Goal: Information Seeking & Learning: Learn about a topic

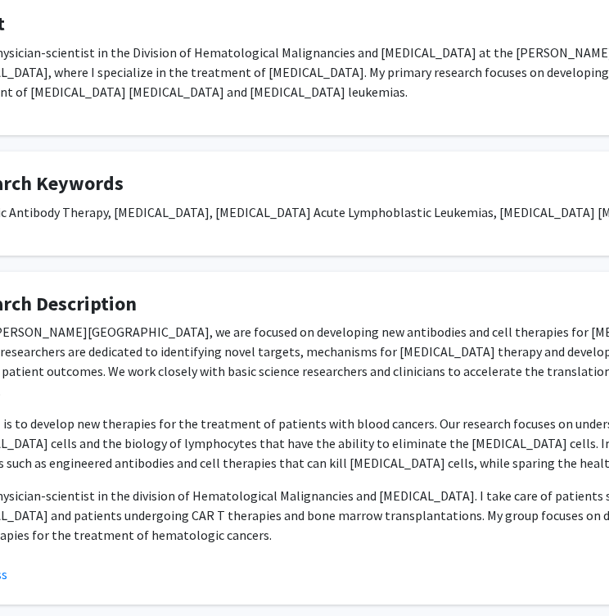
scroll to position [0, 121]
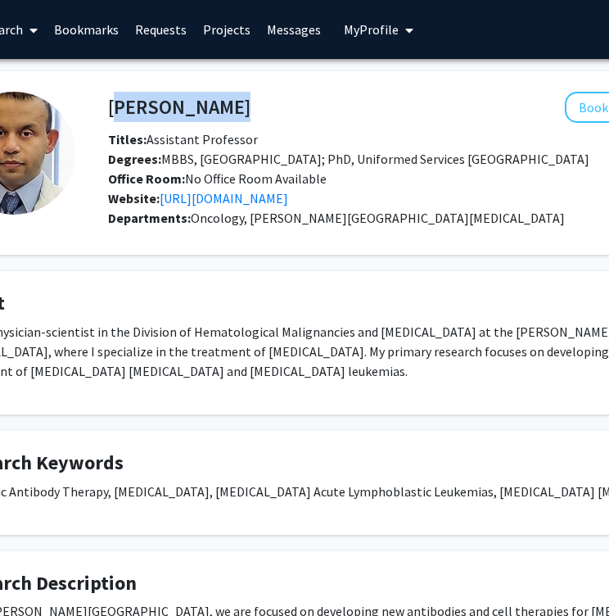
drag, startPoint x: 217, startPoint y: 100, endPoint x: 109, endPoint y: 100, distance: 108.1
click at [109, 100] on div "Suman Paul Bookmark Compose Request" at bounding box center [448, 107] width 704 height 31
copy h4 "[PERSON_NAME]"
click at [283, 113] on div "Bookmark Compose Request" at bounding box center [519, 107] width 537 height 31
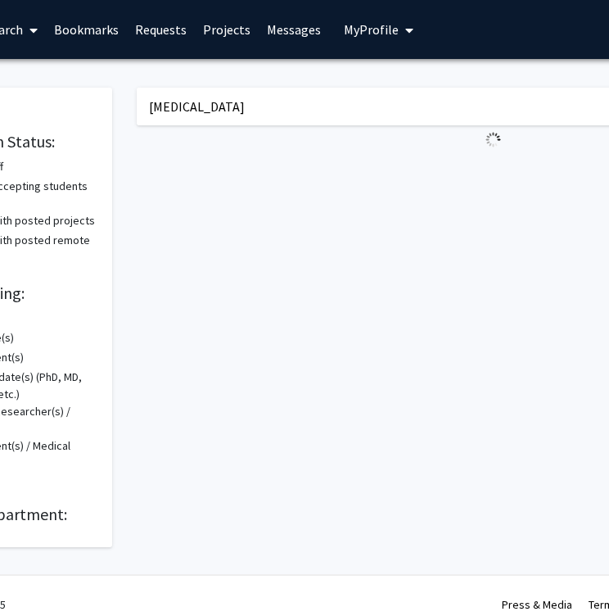
scroll to position [0, 230]
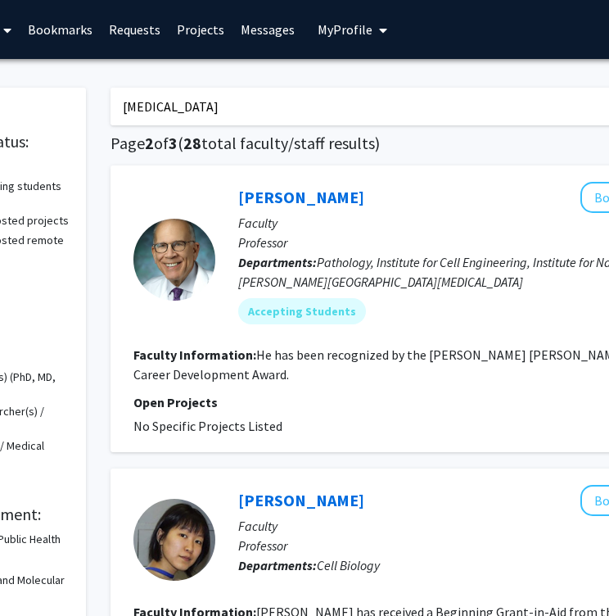
scroll to position [0, 171]
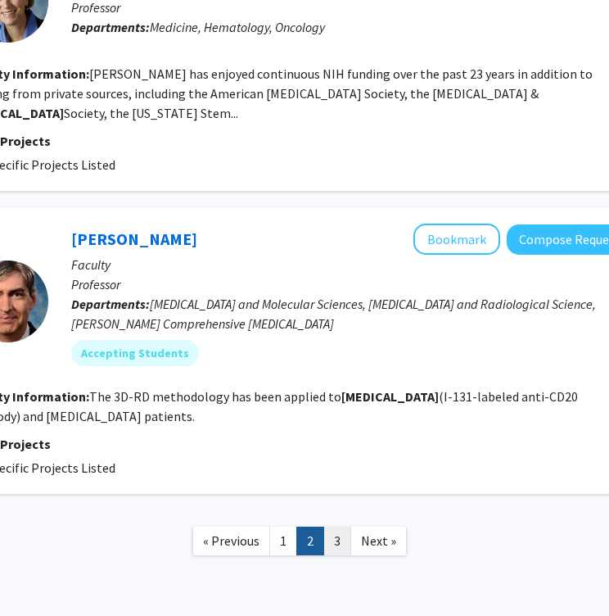
click at [342, 527] on link "3" at bounding box center [338, 541] width 28 height 29
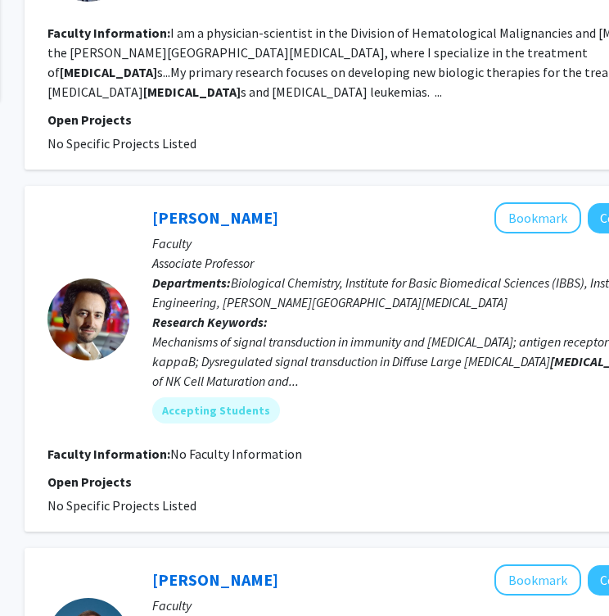
scroll to position [626, 233]
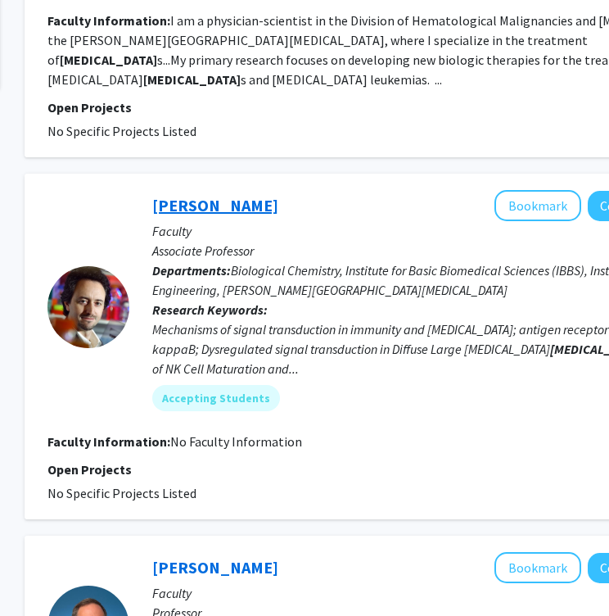
click at [212, 195] on link "[PERSON_NAME]" at bounding box center [215, 205] width 126 height 20
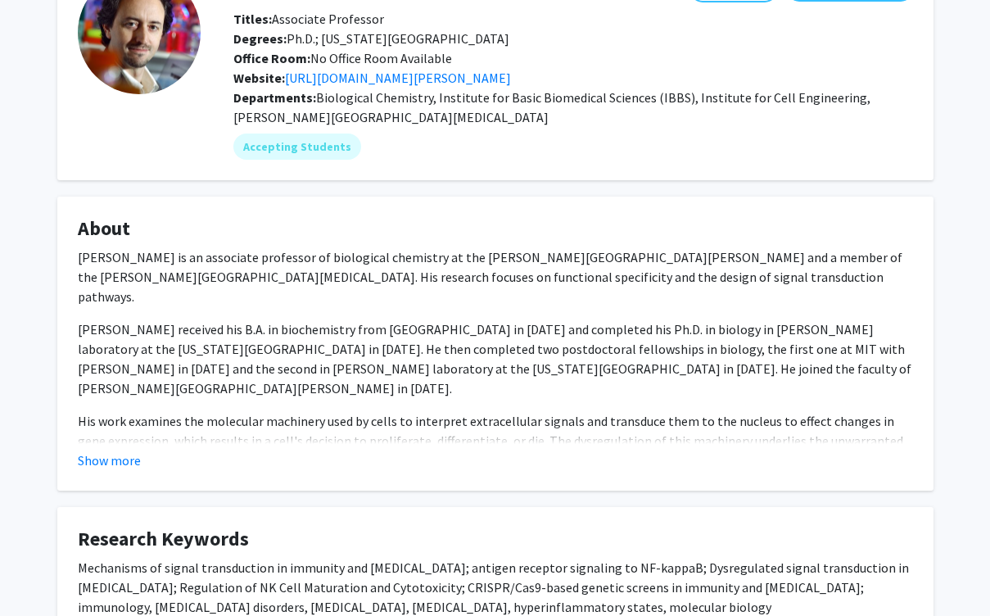
scroll to position [122, 0]
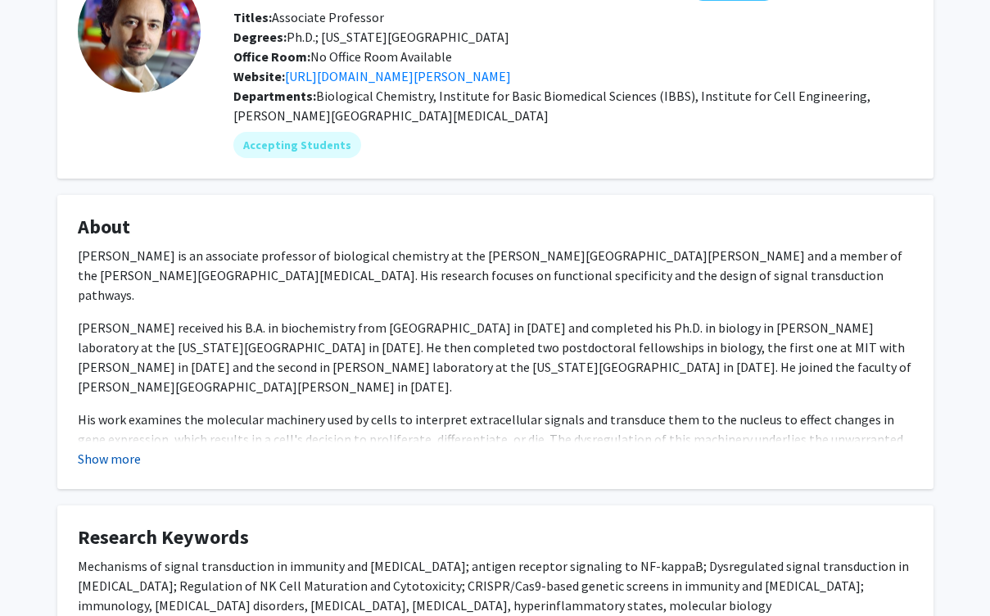
click at [116, 464] on button "Show more" at bounding box center [109, 459] width 63 height 20
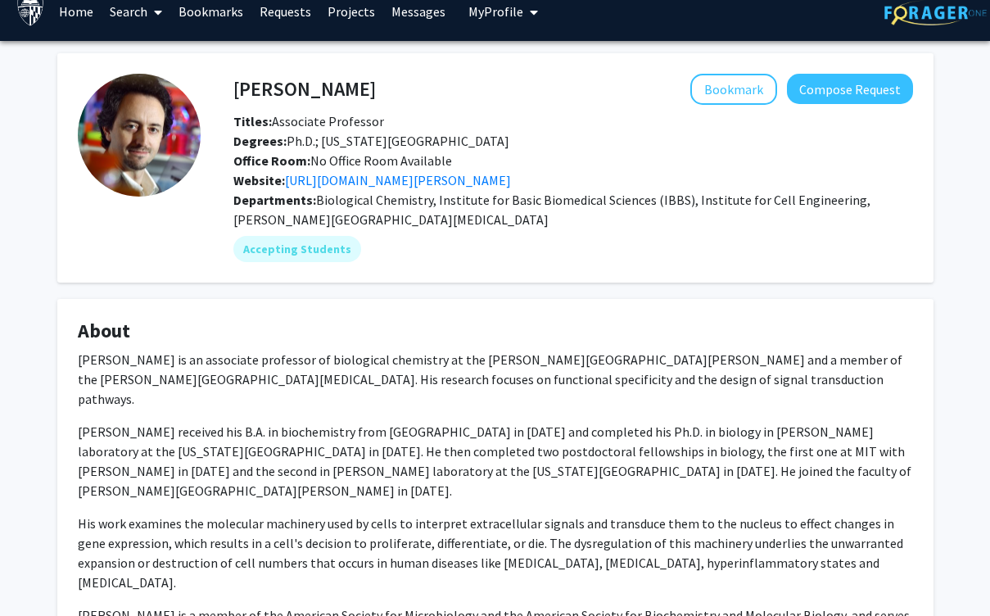
scroll to position [0, 0]
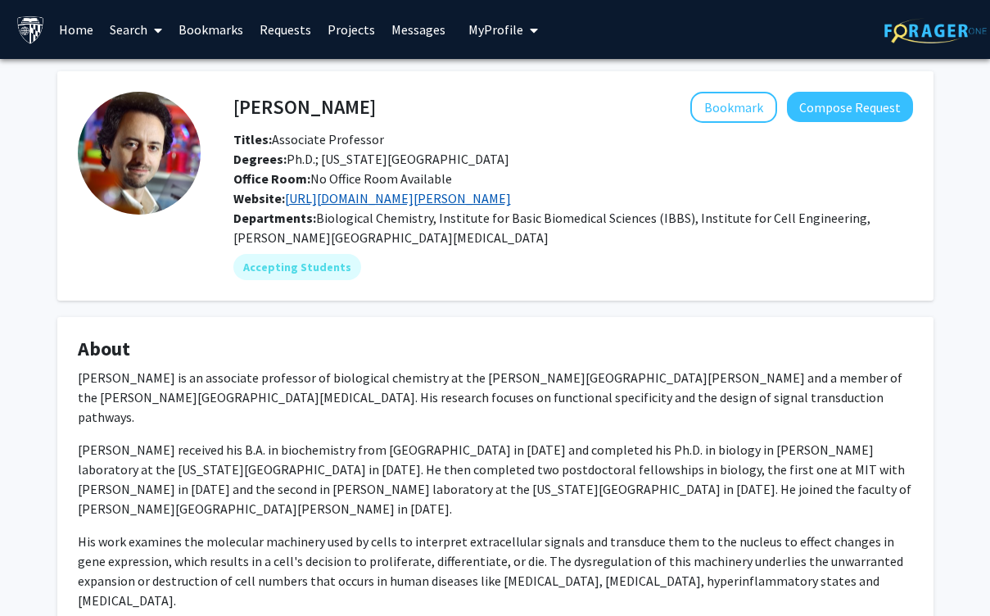
click at [340, 200] on link "[URL][DOMAIN_NAME][PERSON_NAME]" at bounding box center [398, 198] width 226 height 16
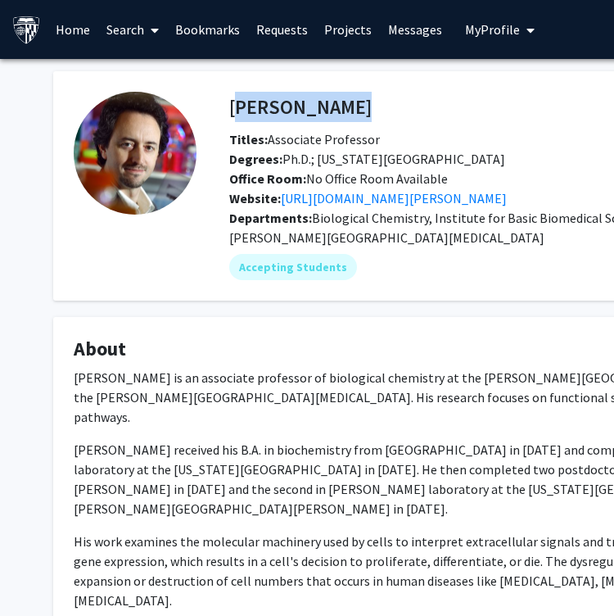
drag, startPoint x: 361, startPoint y: 111, endPoint x: 230, endPoint y: 106, distance: 131.2
click at [230, 106] on div "[PERSON_NAME] Bookmark Compose Request" at bounding box center [569, 107] width 704 height 31
copy h4 "[PERSON_NAME]"
click at [220, 114] on div "[PERSON_NAME] Bookmark Compose Request" at bounding box center [569, 107] width 704 height 31
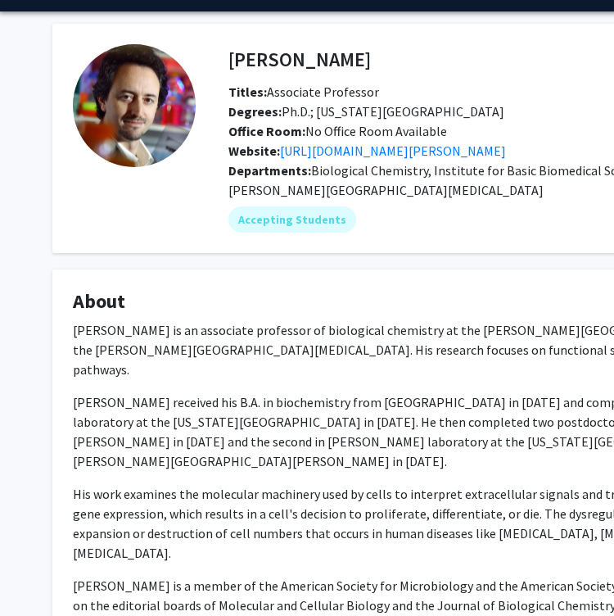
scroll to position [49, 1]
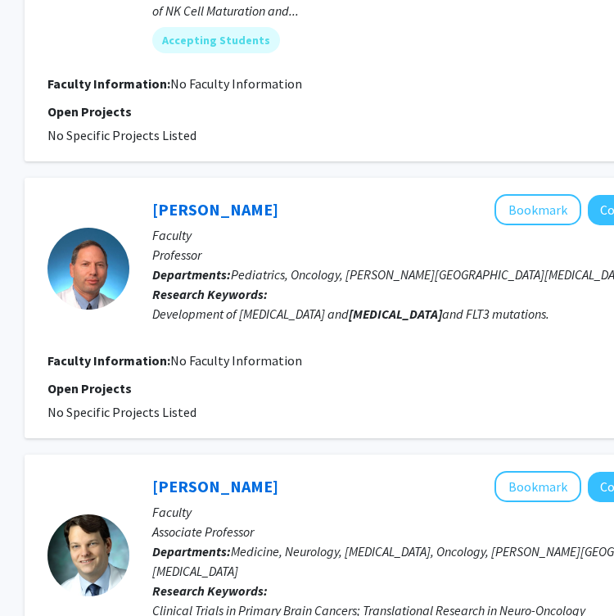
scroll to position [993, 233]
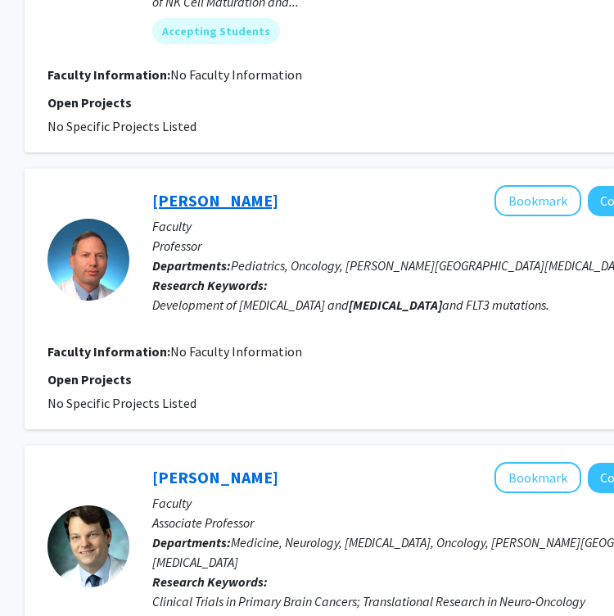
click at [193, 190] on link "[PERSON_NAME]" at bounding box center [215, 200] width 126 height 20
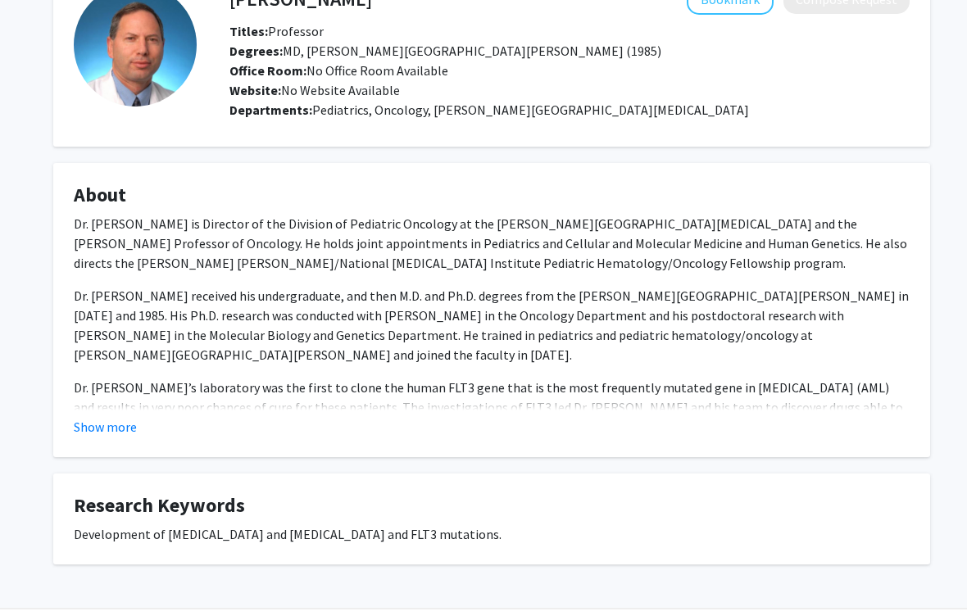
scroll to position [125, 0]
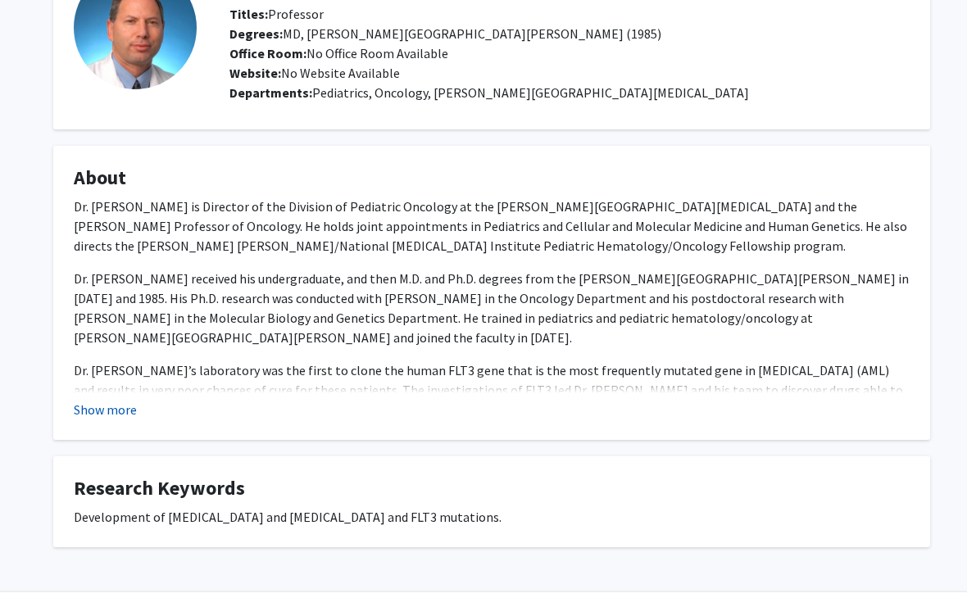
click at [117, 406] on button "Show more" at bounding box center [105, 410] width 63 height 20
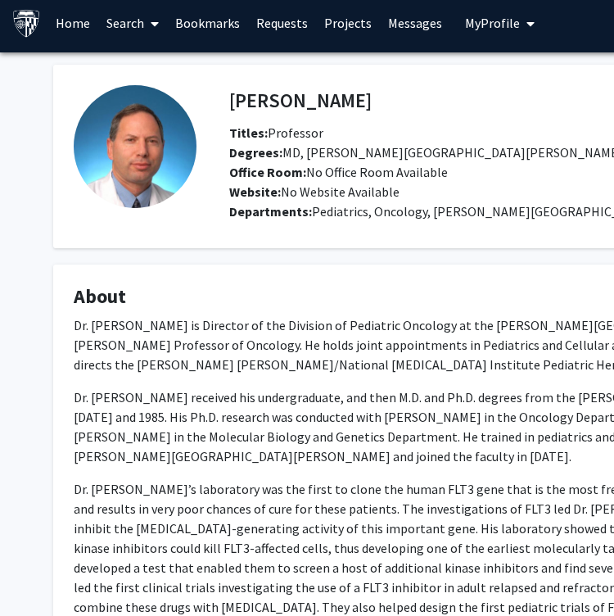
scroll to position [0, 0]
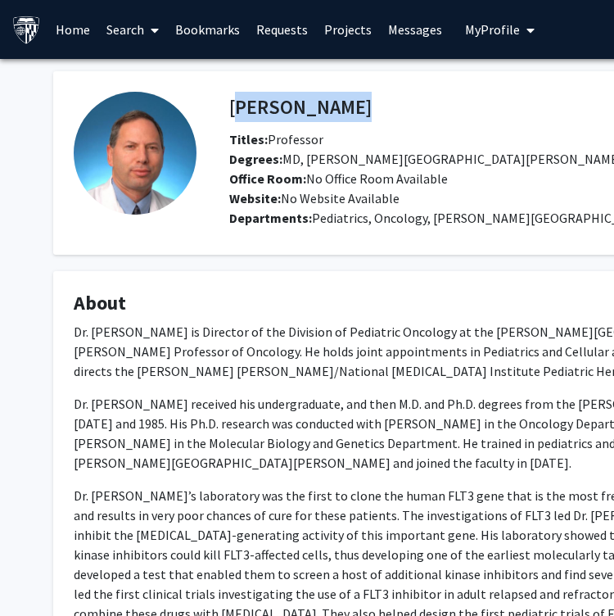
drag, startPoint x: 319, startPoint y: 105, endPoint x: 229, endPoint y: 102, distance: 89.3
click at [229, 102] on div "Don Small Bookmark Compose Request" at bounding box center [569, 107] width 704 height 31
copy h4 "[PERSON_NAME]"
click at [229, 102] on h4 "[PERSON_NAME]" at bounding box center [300, 107] width 143 height 30
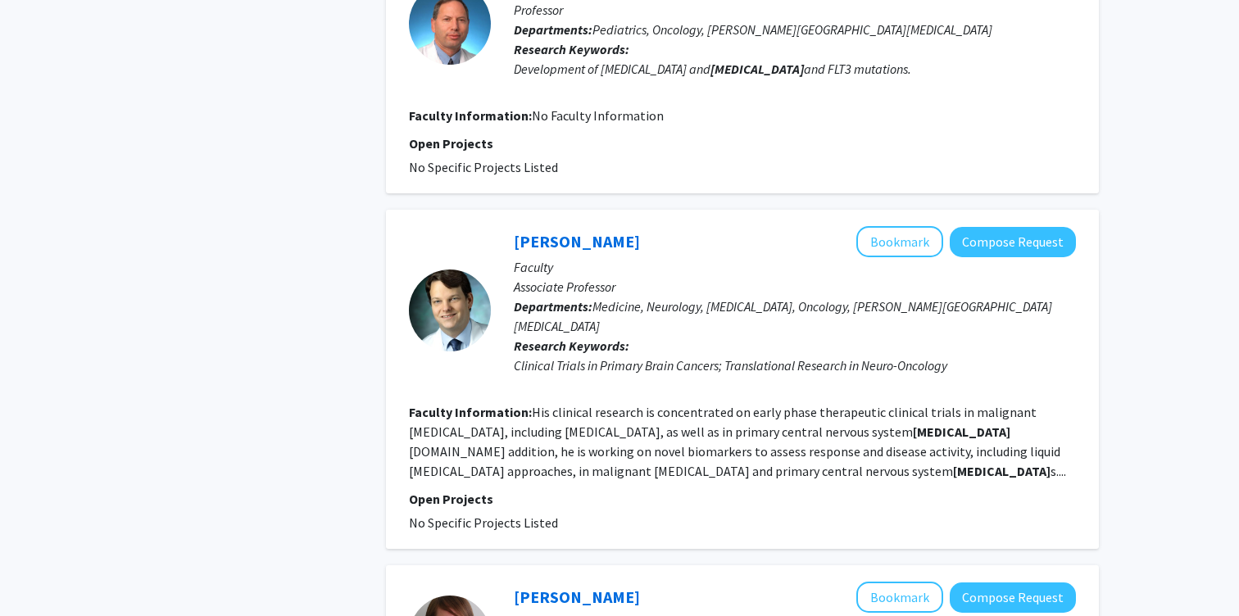
scroll to position [1237, 0]
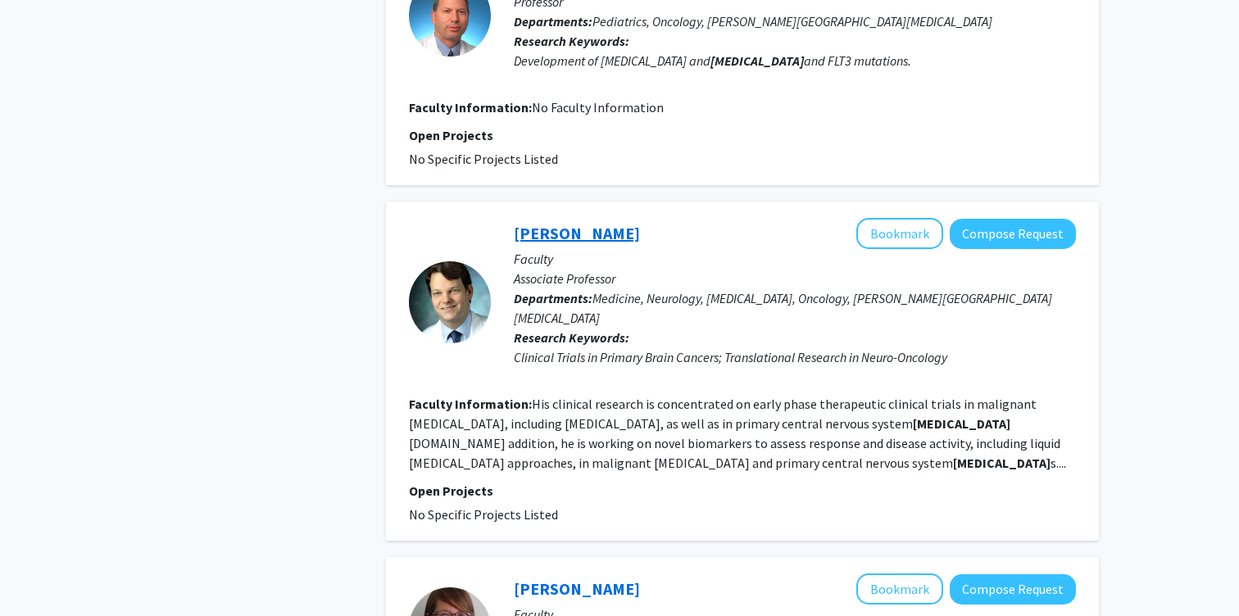
click at [597, 223] on link "[PERSON_NAME]" at bounding box center [577, 233] width 126 height 20
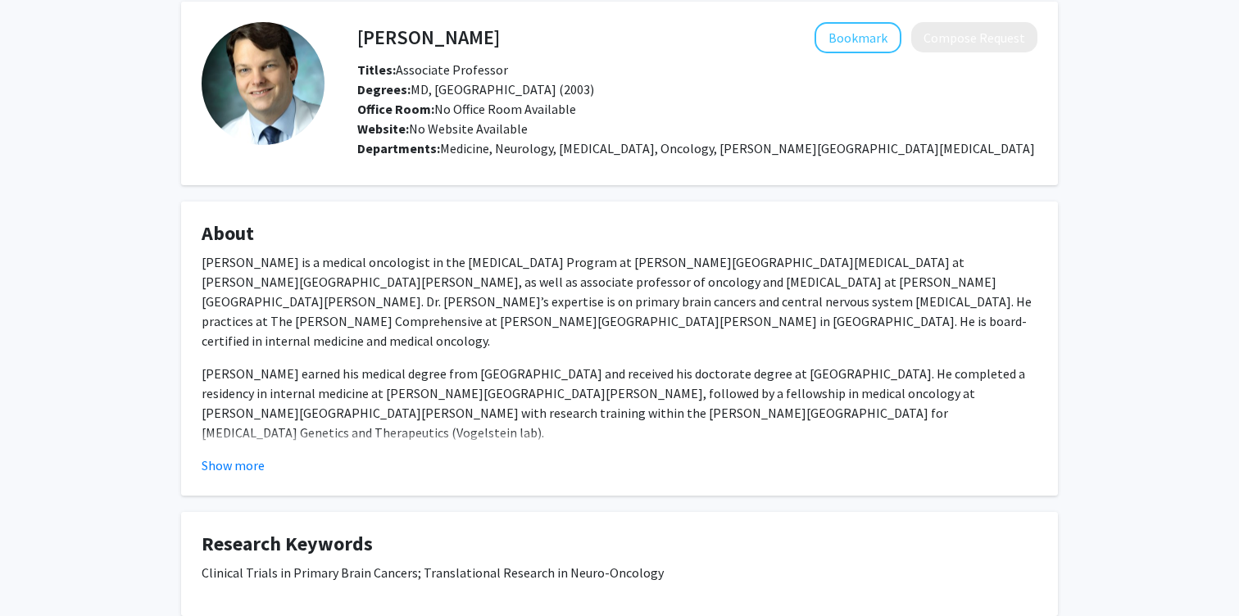
scroll to position [79, 0]
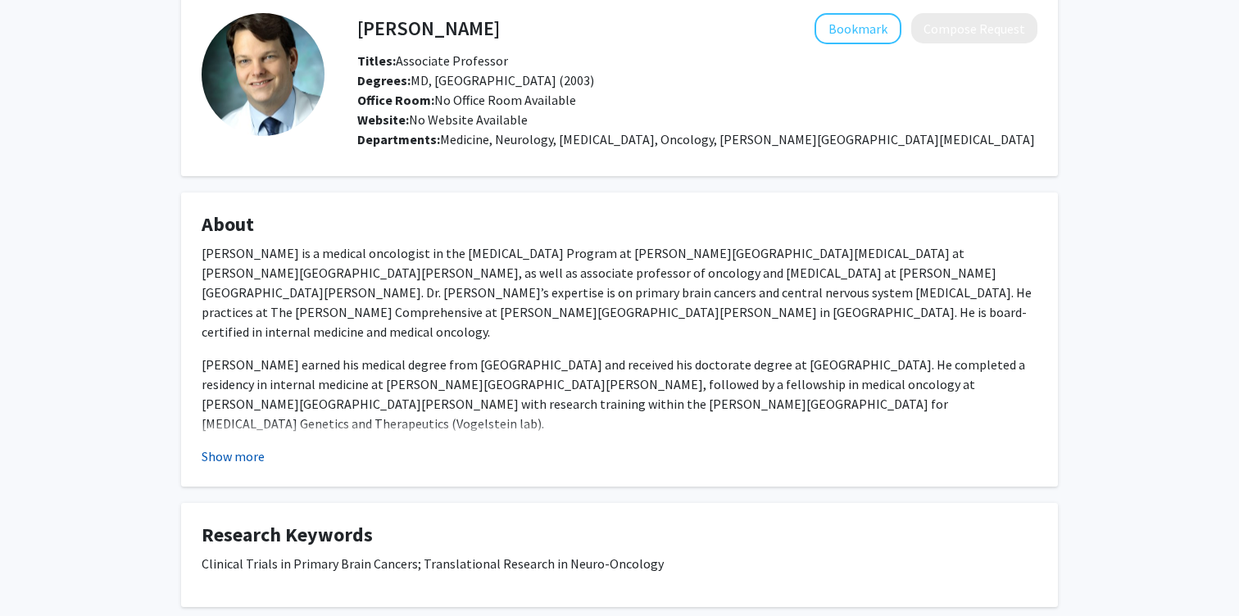
click at [253, 457] on button "Show more" at bounding box center [233, 456] width 63 height 20
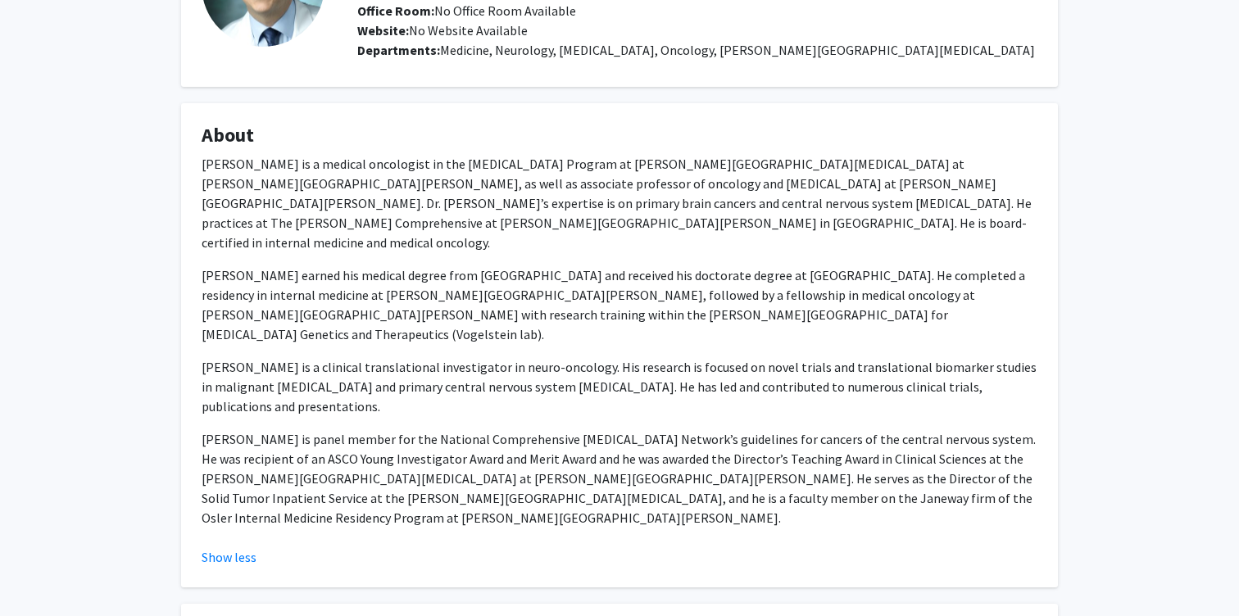
scroll to position [169, 0]
drag, startPoint x: 332, startPoint y: 350, endPoint x: 570, endPoint y: 349, distance: 238.4
click at [570, 356] on p "[PERSON_NAME] is a clinical translational investigator in neuro-oncology. His r…" at bounding box center [620, 385] width 836 height 59
copy p "primary central nervous system [MEDICAL_DATA]"
click at [336, 270] on p "[PERSON_NAME] earned his medical degree from [GEOGRAPHIC_DATA] and received his…" at bounding box center [620, 304] width 836 height 79
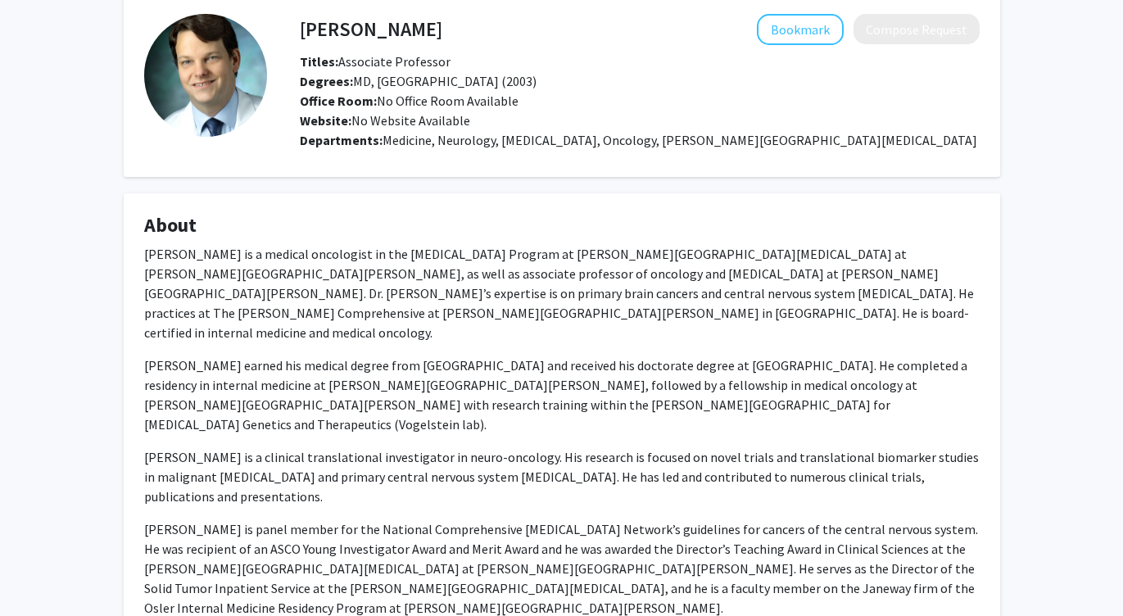
scroll to position [0, 0]
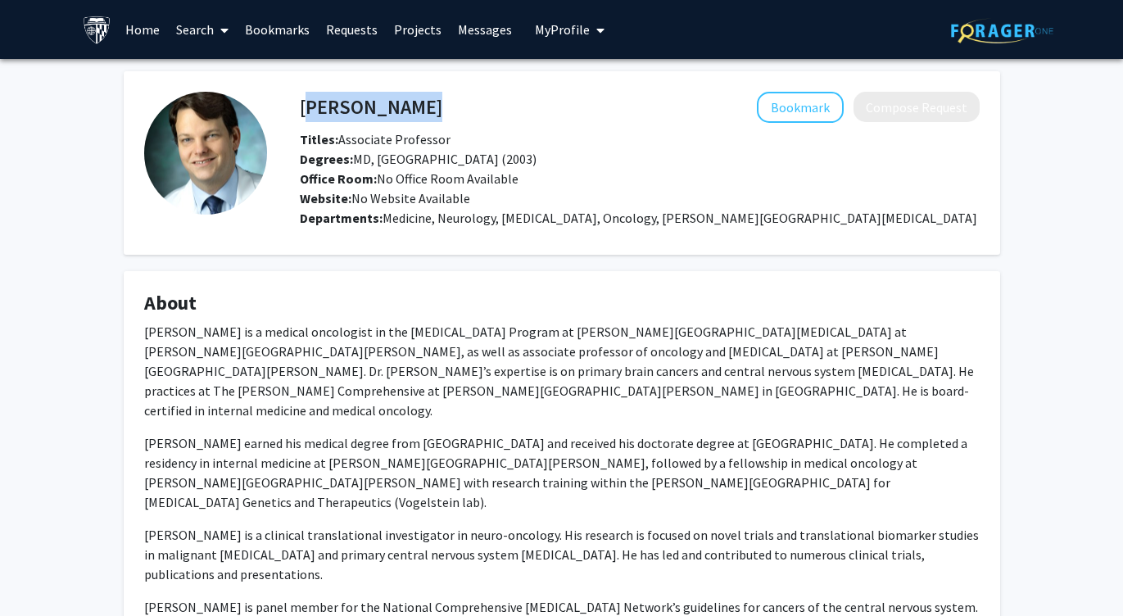
drag, startPoint x: 459, startPoint y: 104, endPoint x: 301, endPoint y: 104, distance: 157.3
click at [301, 104] on div "[PERSON_NAME] Bookmark Compose Request" at bounding box center [640, 107] width 704 height 31
copy h4 "[PERSON_NAME]"
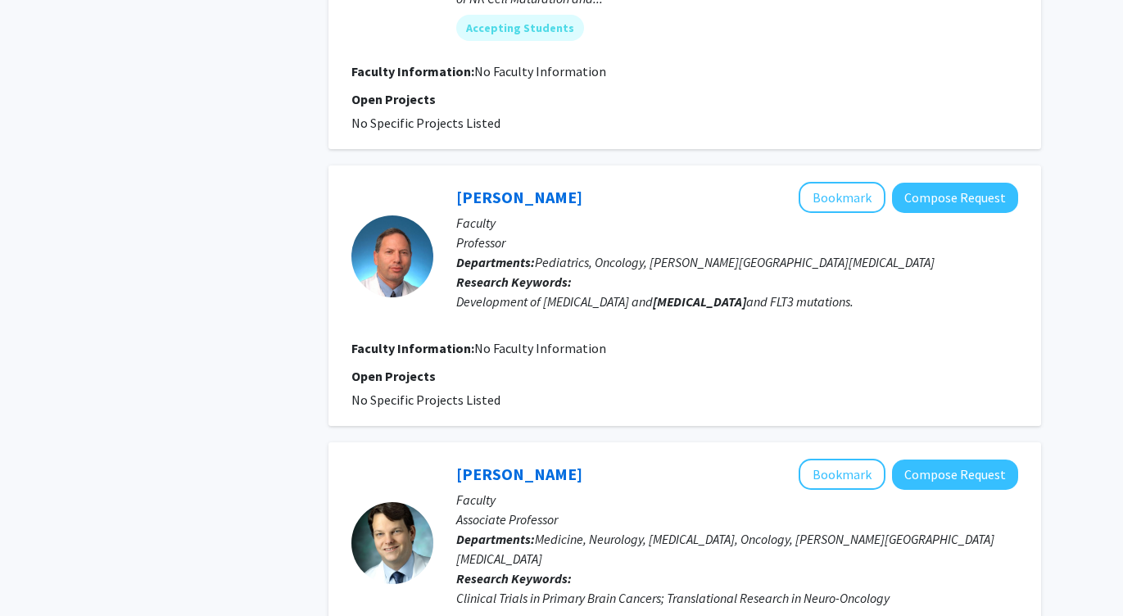
scroll to position [984, 0]
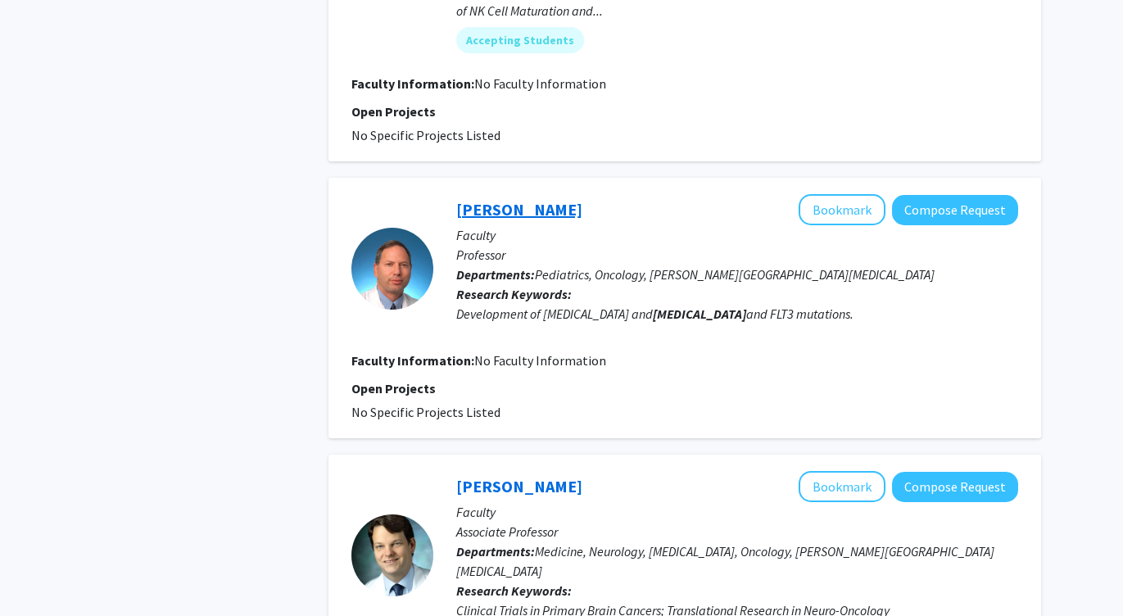
click at [481, 199] on link "[PERSON_NAME]" at bounding box center [519, 209] width 126 height 20
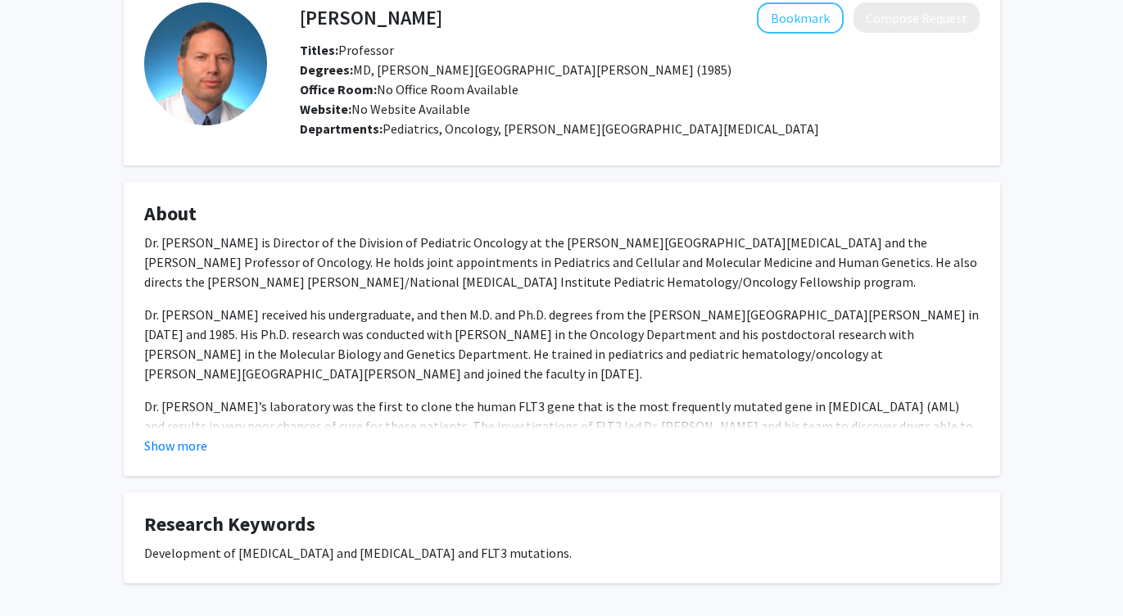
scroll to position [158, 0]
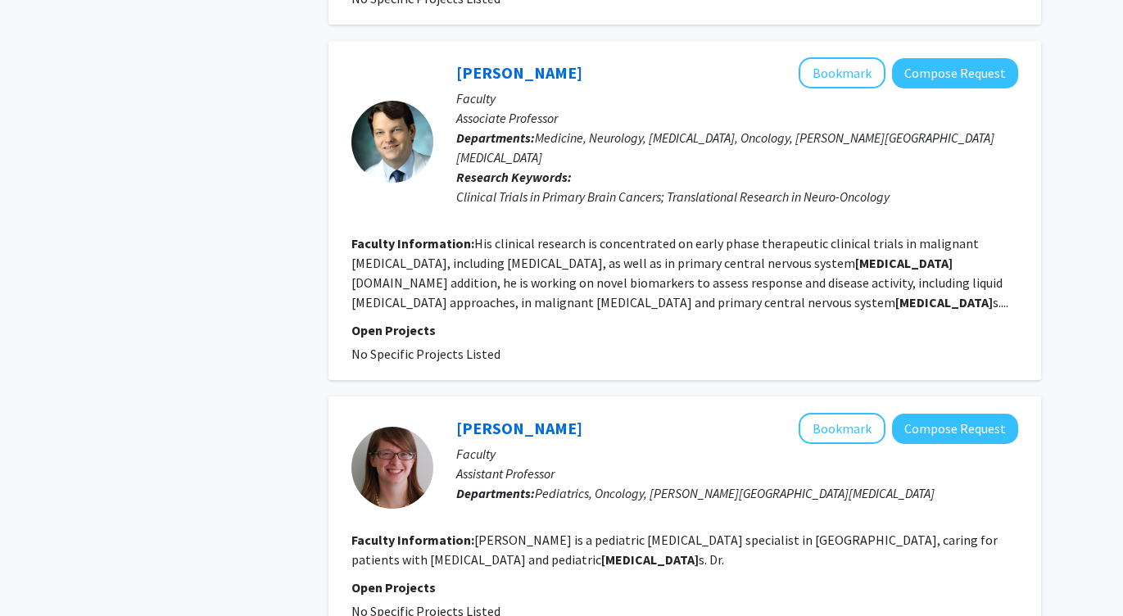
scroll to position [1398, 0]
click at [491, 61] on link "[PERSON_NAME]" at bounding box center [519, 71] width 126 height 20
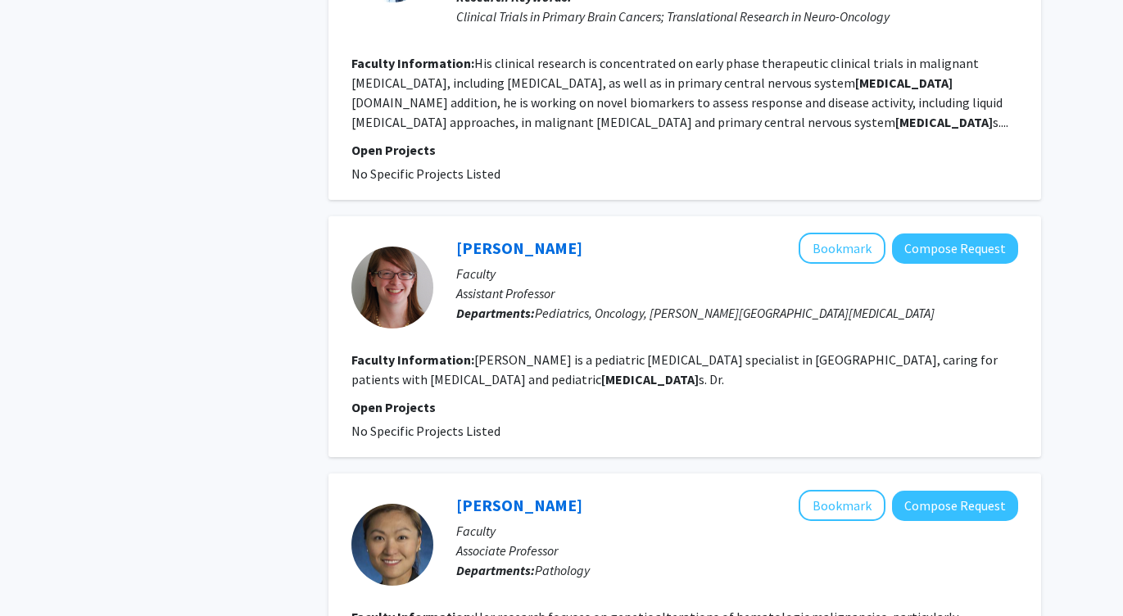
scroll to position [1590, 0]
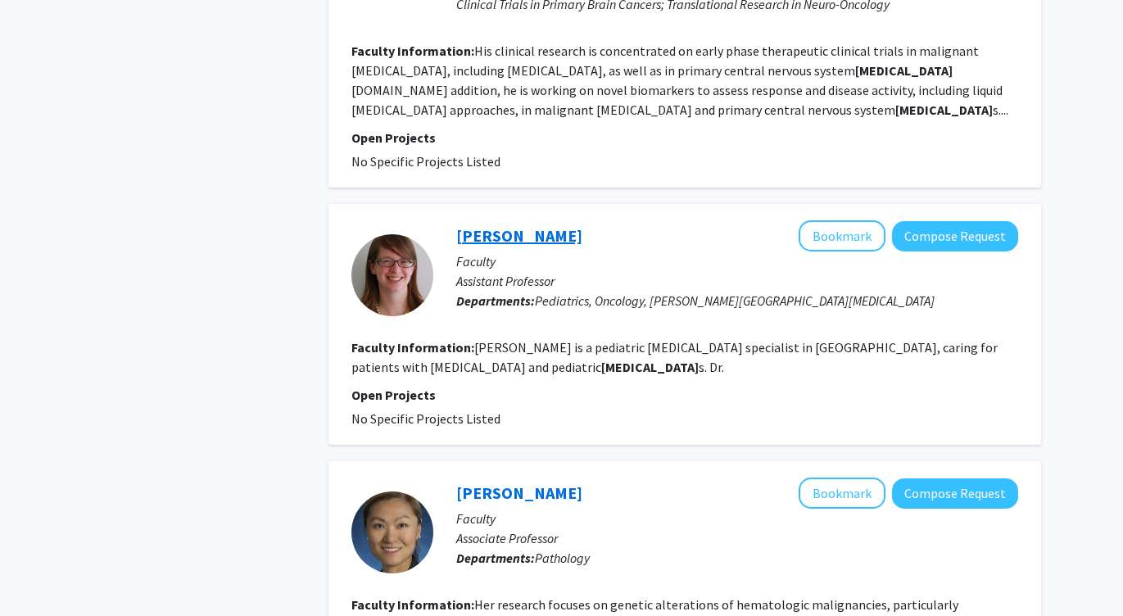
click at [496, 225] on link "[PERSON_NAME]" at bounding box center [519, 235] width 126 height 20
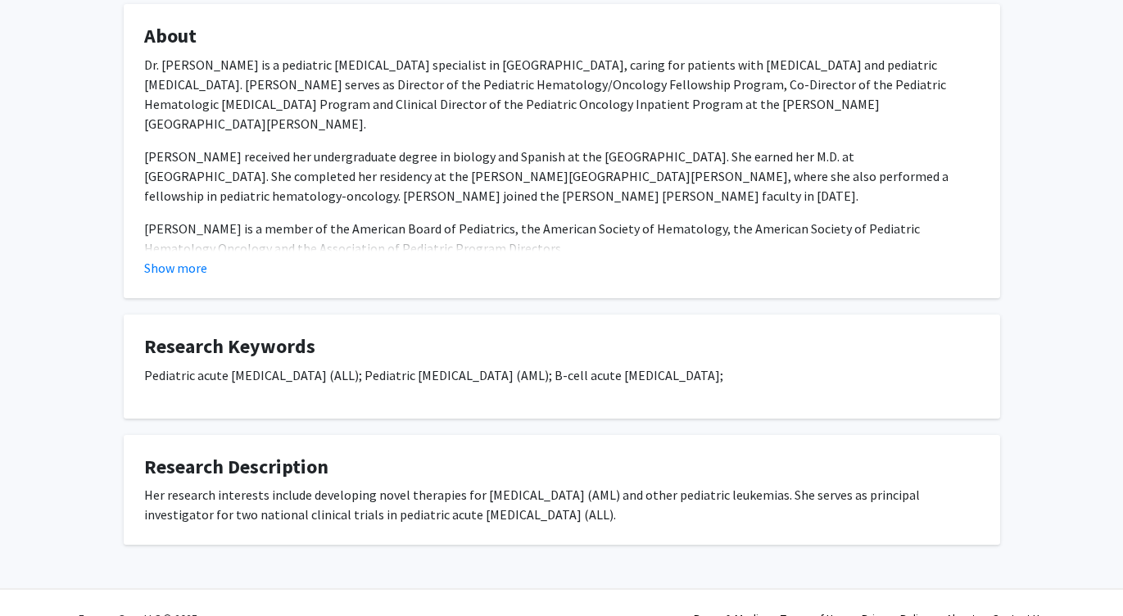
scroll to position [298, 0]
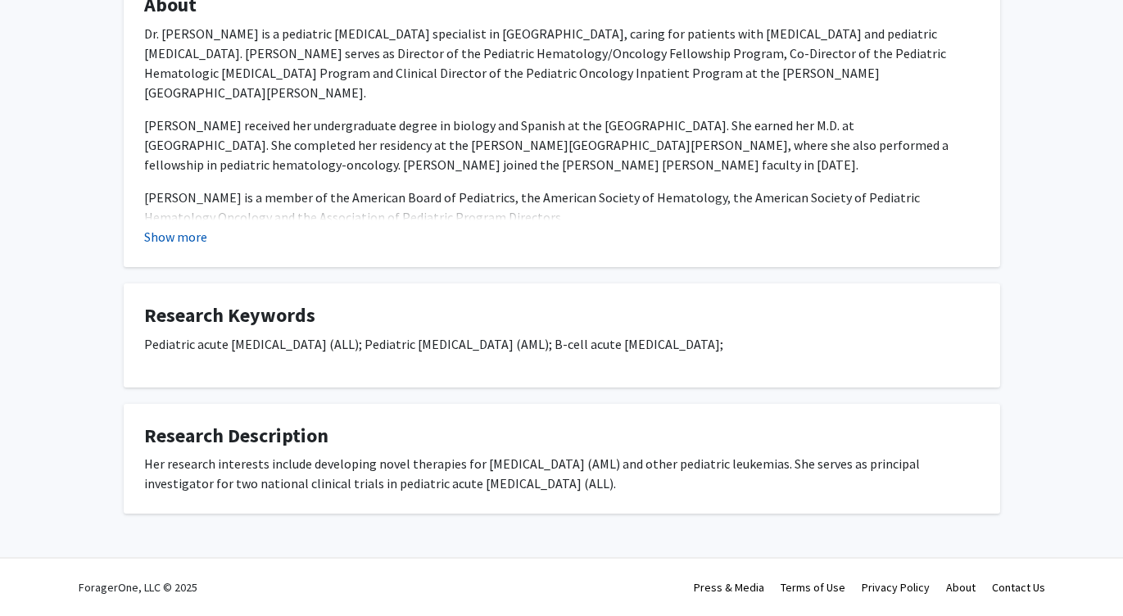
click at [153, 240] on button "Show more" at bounding box center [175, 237] width 63 height 20
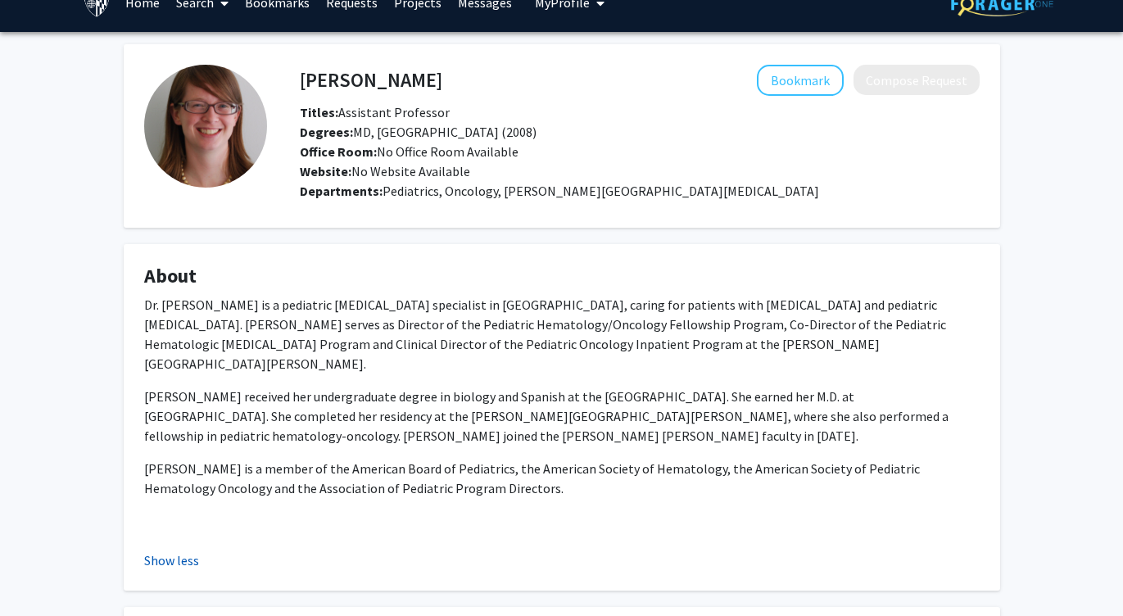
scroll to position [0, 0]
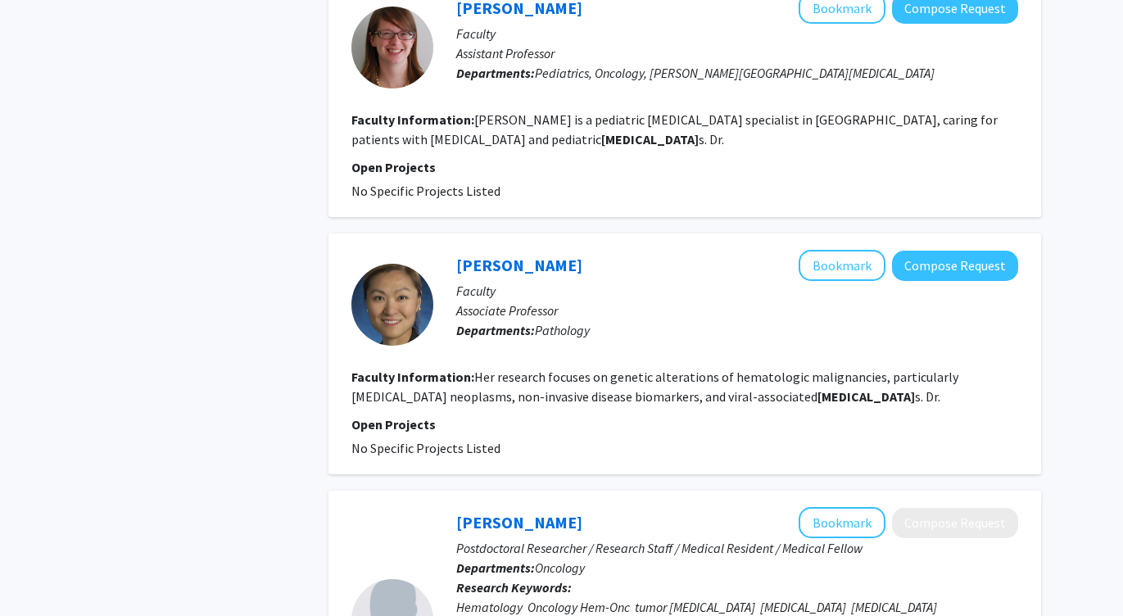
scroll to position [1816, 0]
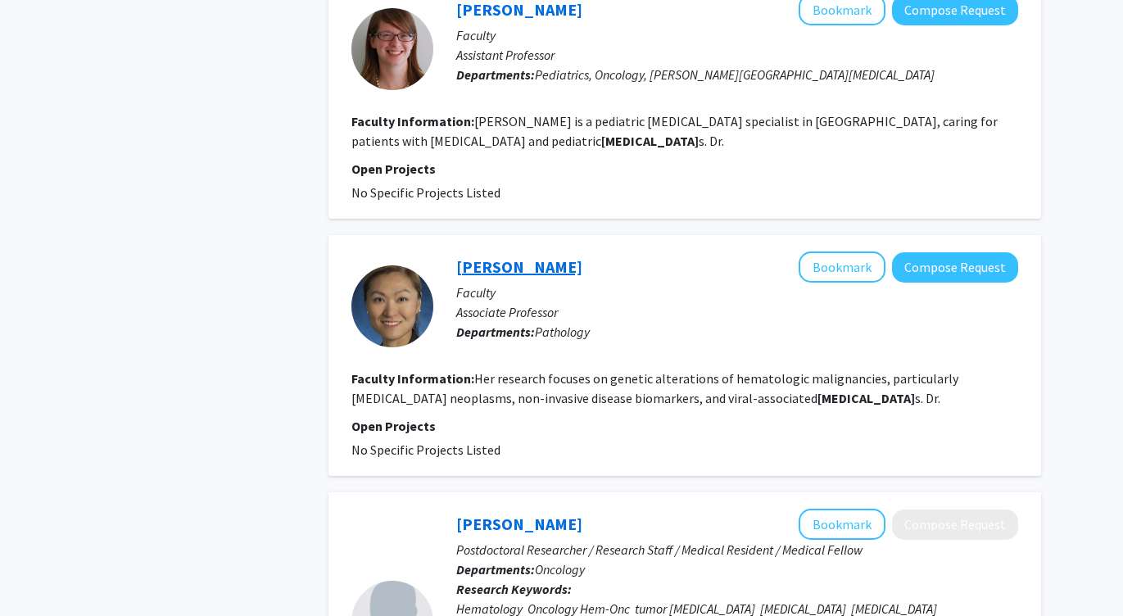
click at [470, 256] on link "[PERSON_NAME]" at bounding box center [519, 266] width 126 height 20
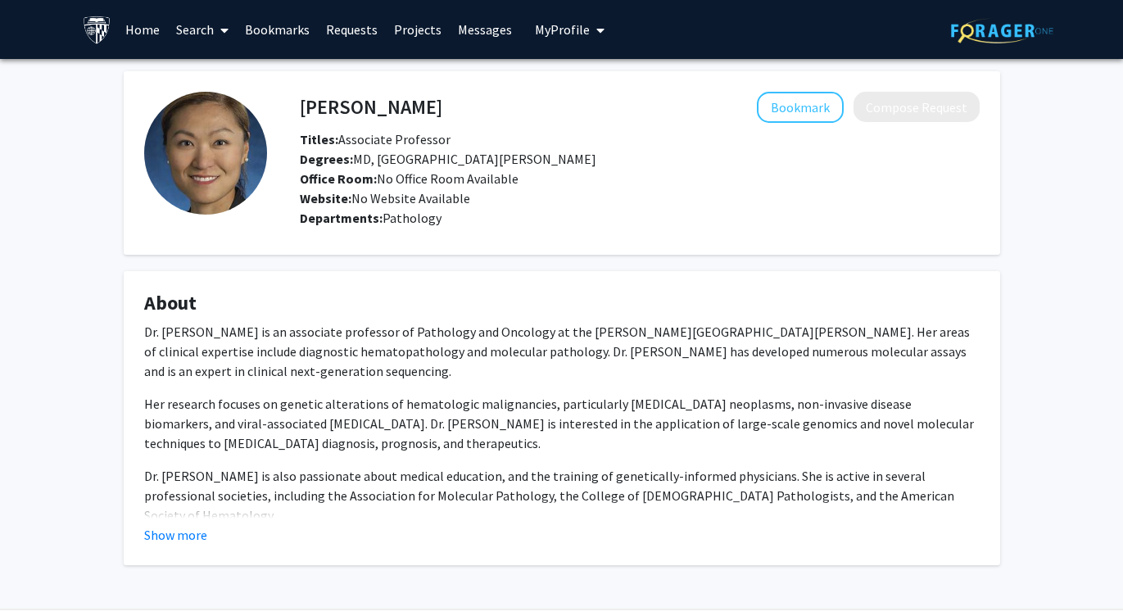
scroll to position [52, 0]
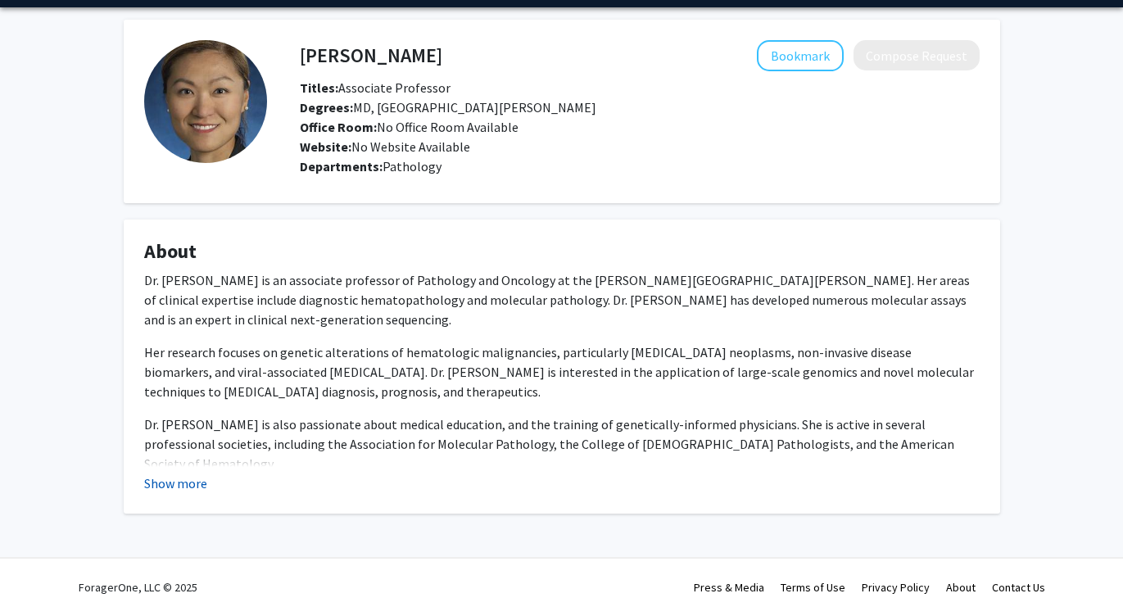
click at [179, 483] on button "Show more" at bounding box center [175, 483] width 63 height 20
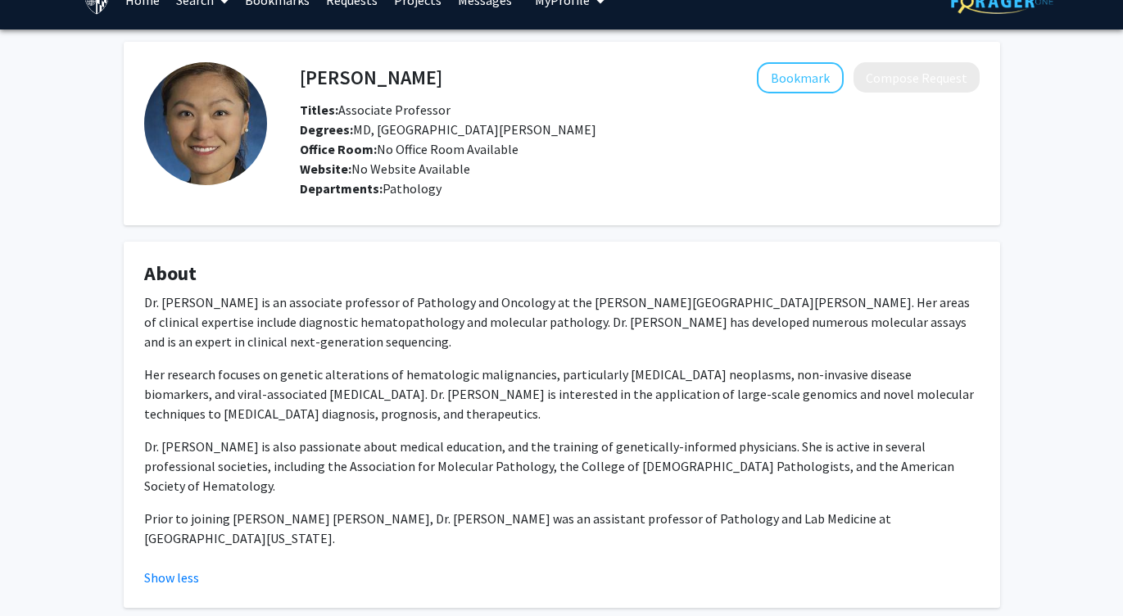
scroll to position [0, 0]
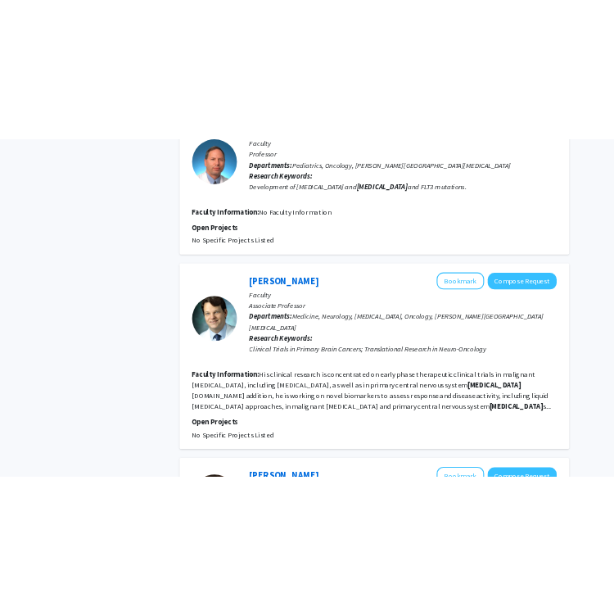
scroll to position [1204, 0]
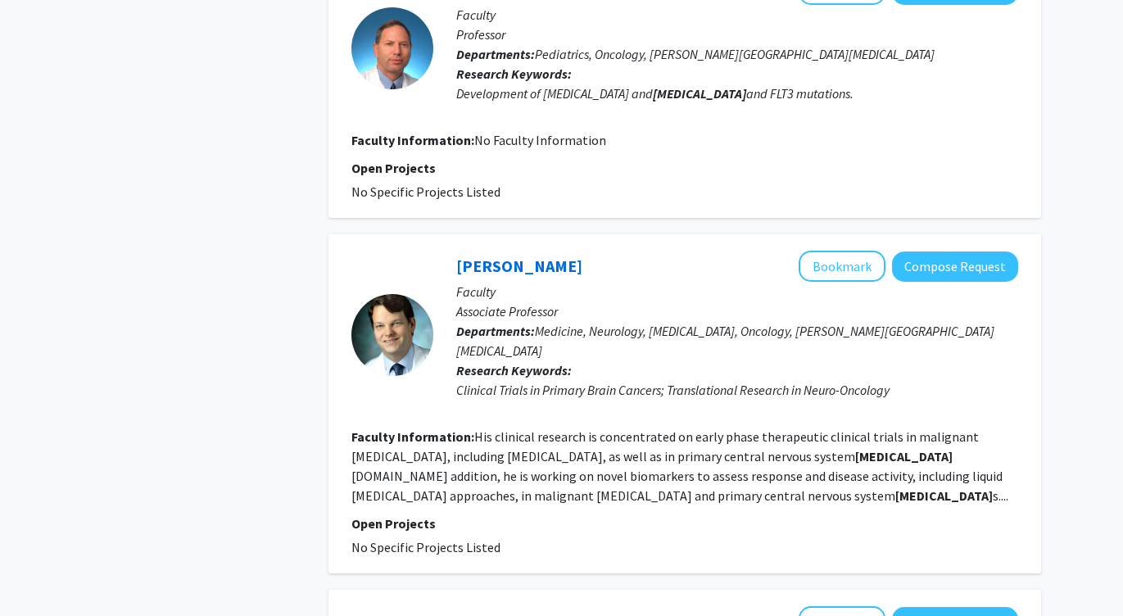
drag, startPoint x: 594, startPoint y: 247, endPoint x: 455, endPoint y: 242, distance: 139.3
click at [455, 251] on div "[PERSON_NAME] Bookmark Compose Request Faculty Associate Professor Departments:…" at bounding box center [725, 335] width 585 height 168
copy link "[PERSON_NAME]"
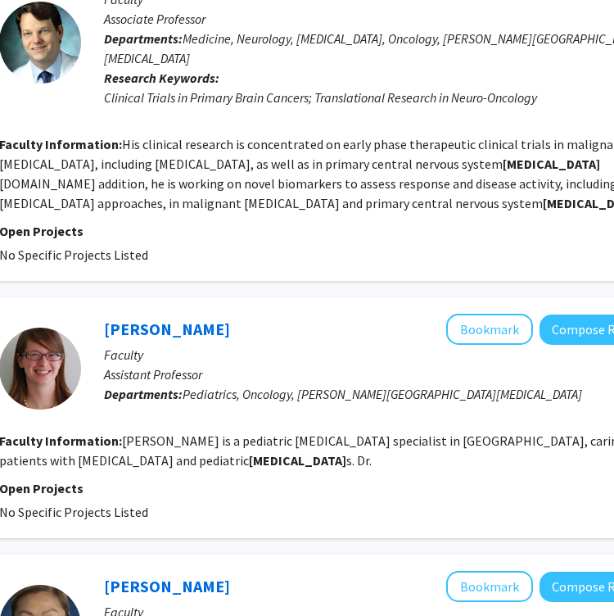
scroll to position [1519, 282]
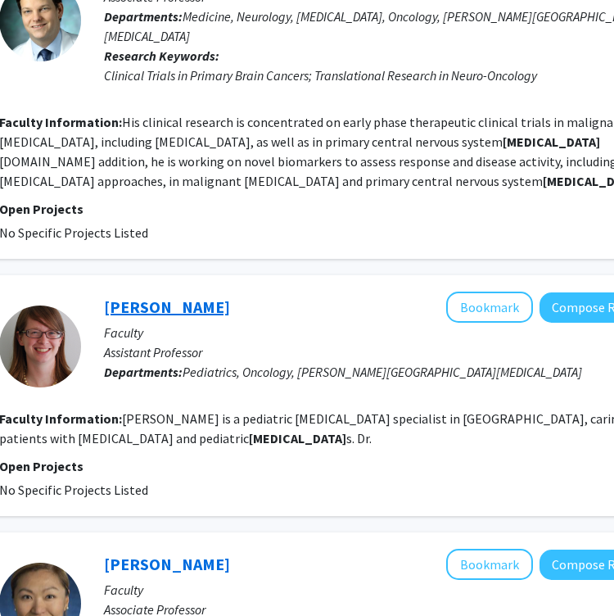
click at [145, 297] on link "[PERSON_NAME]" at bounding box center [167, 307] width 126 height 20
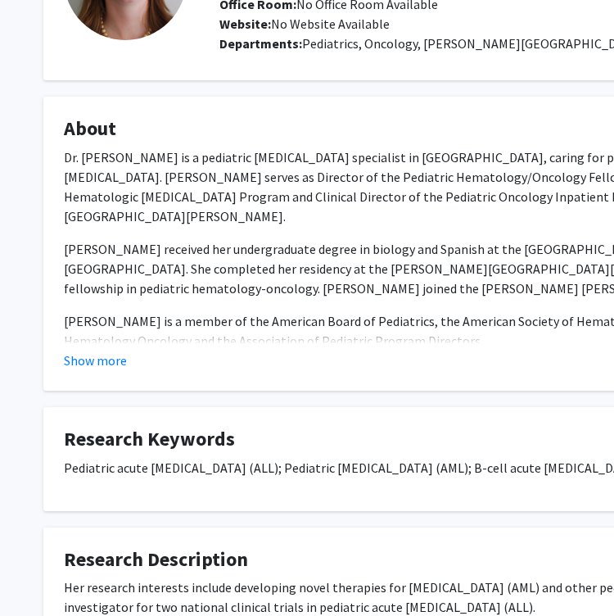
scroll to position [189, 10]
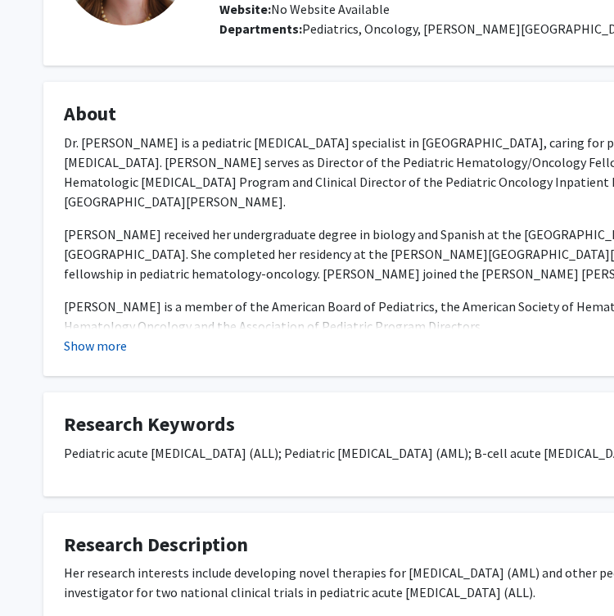
click at [102, 354] on button "Show more" at bounding box center [95, 346] width 63 height 20
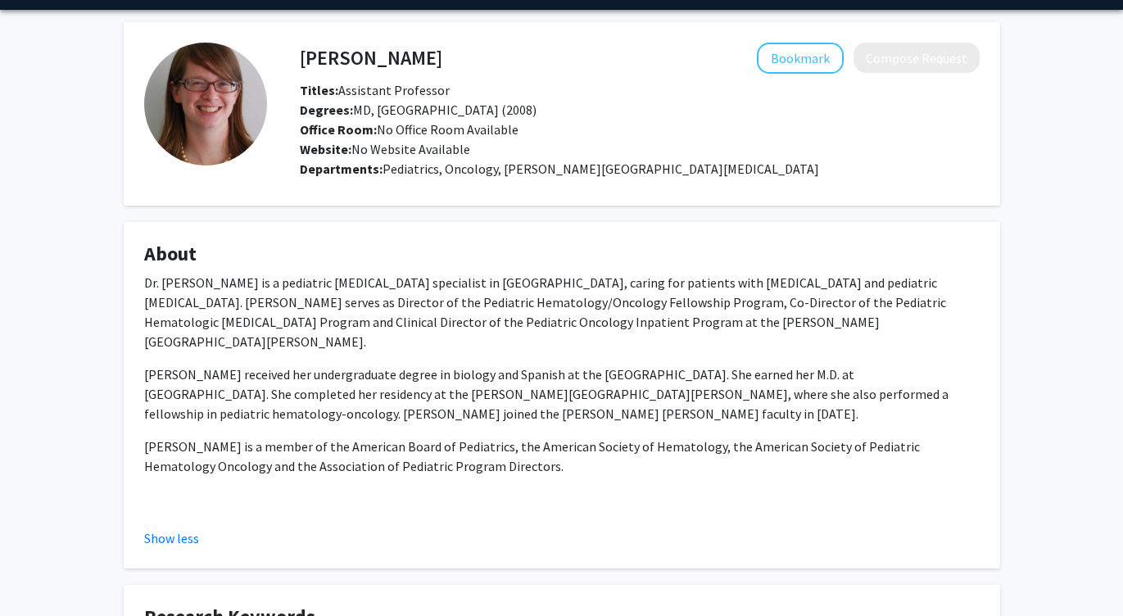
scroll to position [0, 0]
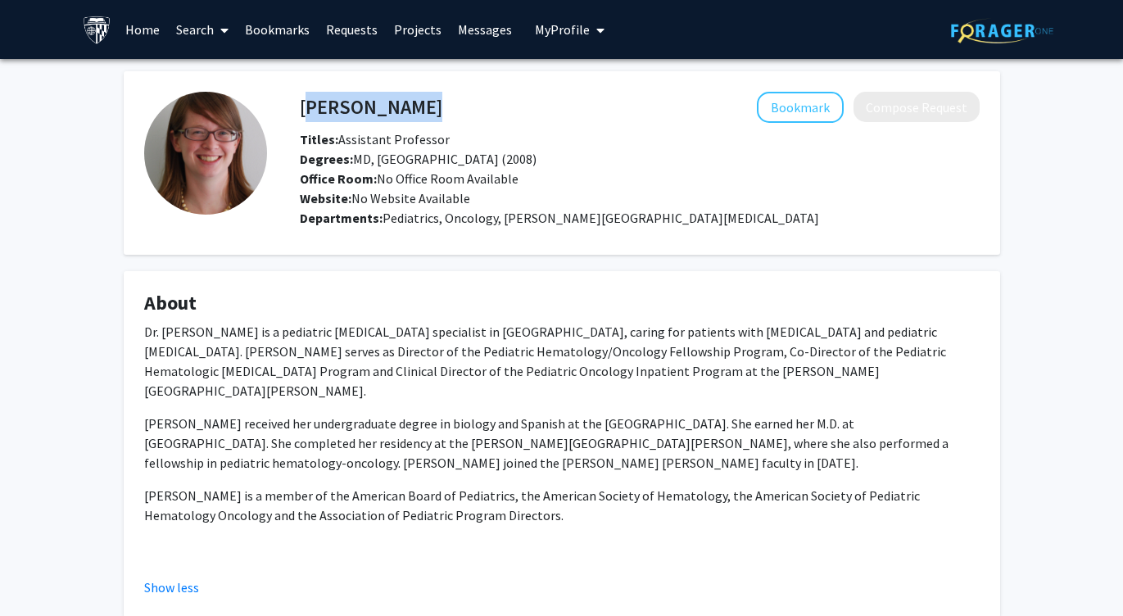
drag, startPoint x: 413, startPoint y: 104, endPoint x: 299, endPoint y: 100, distance: 113.9
click at [299, 100] on div "[PERSON_NAME] Bookmark Compose Request" at bounding box center [640, 107] width 704 height 31
copy h4 "[PERSON_NAME]"
click at [270, 213] on div "[PERSON_NAME] Bookmark Compose Request Titles: Assistant Professor Degrees: MD,…" at bounding box center [623, 163] width 713 height 143
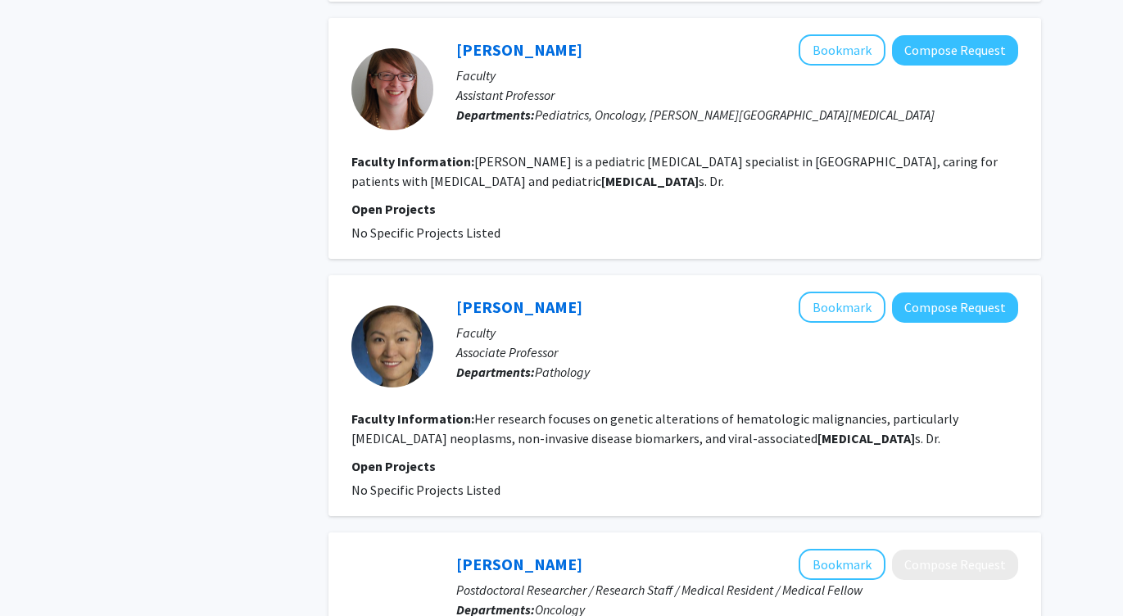
scroll to position [1769, 0]
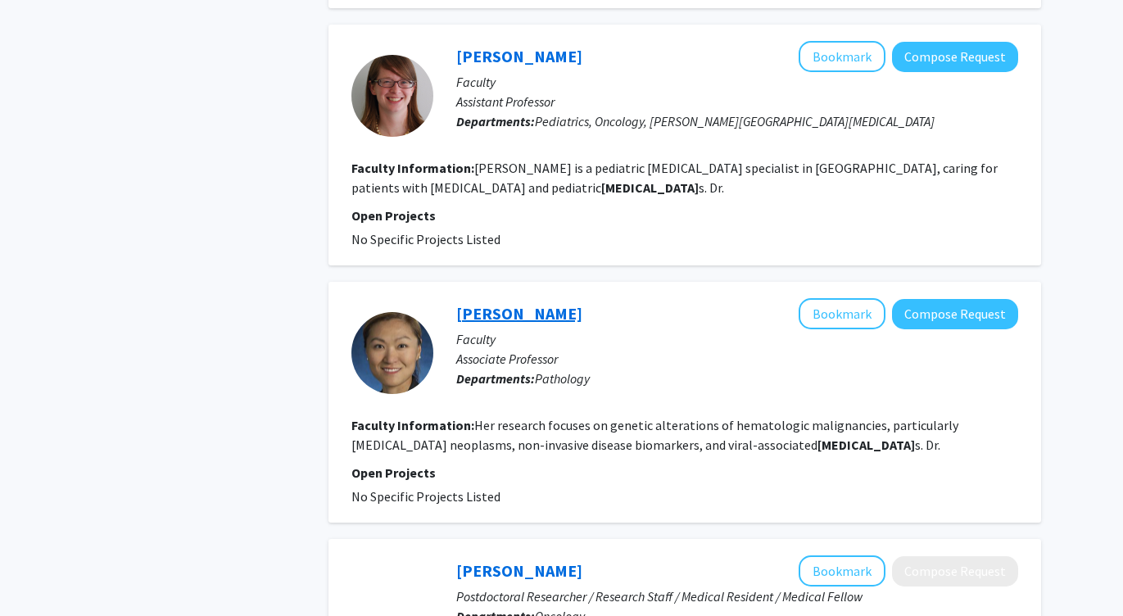
click at [495, 303] on link "[PERSON_NAME]" at bounding box center [519, 313] width 126 height 20
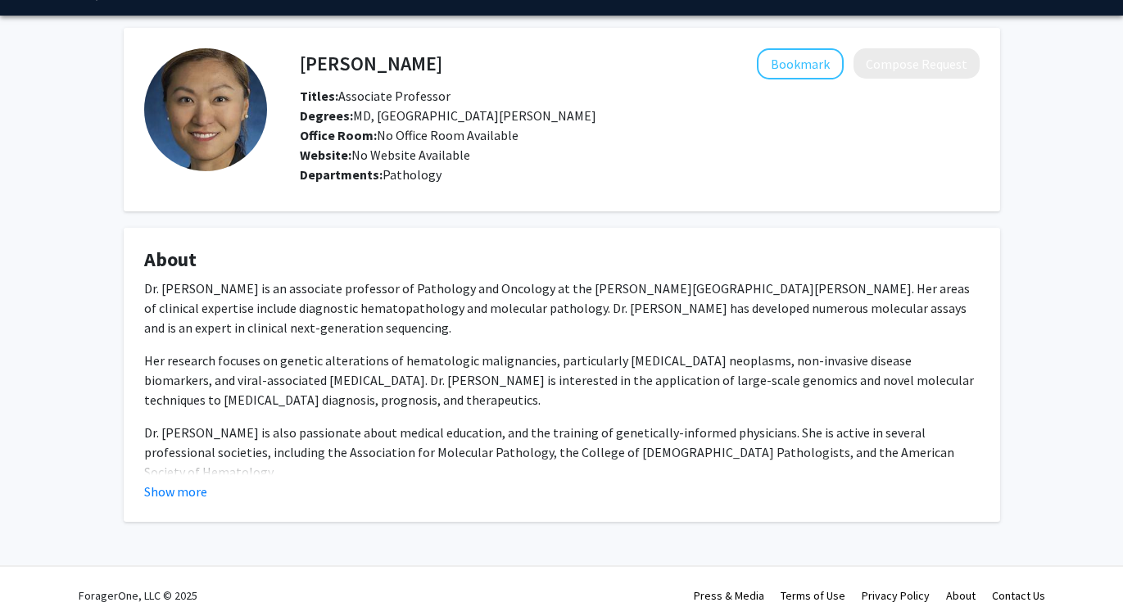
scroll to position [52, 0]
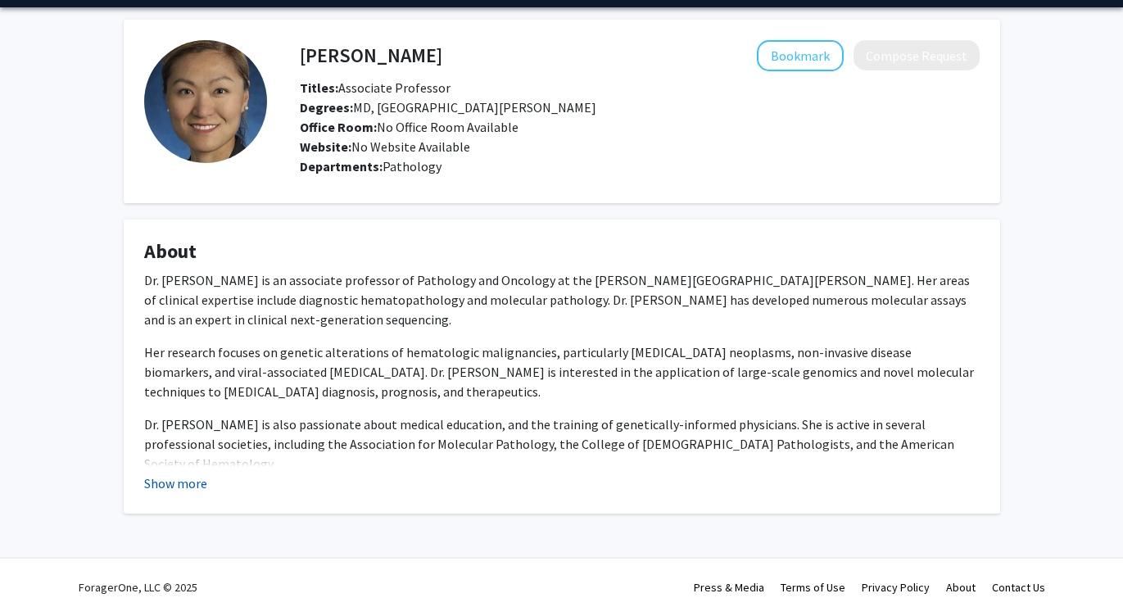
click at [200, 479] on button "Show more" at bounding box center [175, 483] width 63 height 20
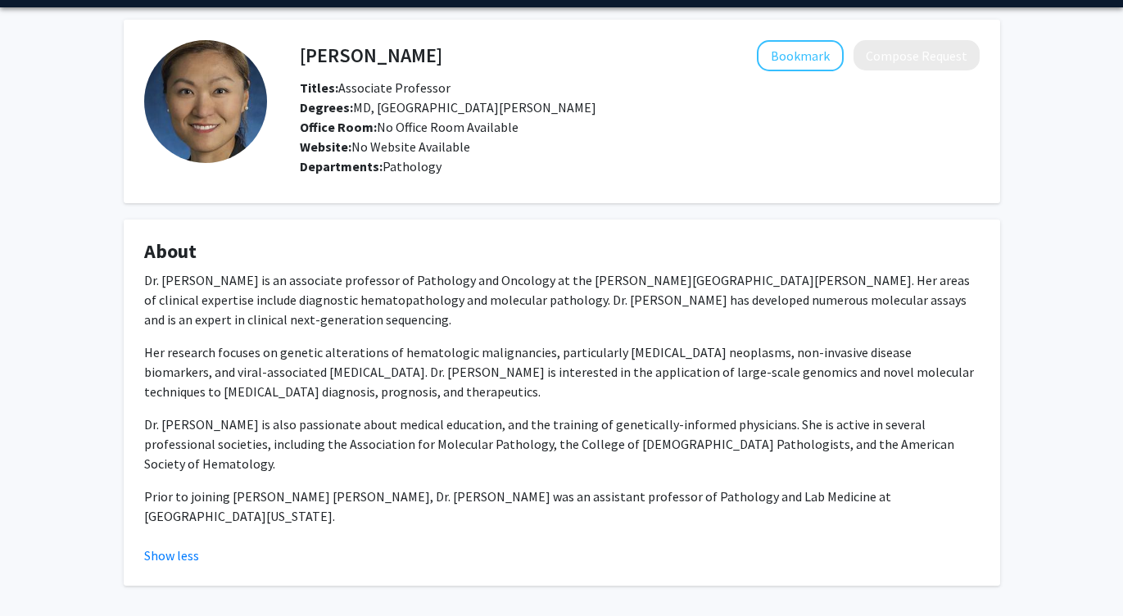
scroll to position [0, 0]
